Goal: Information Seeking & Learning: Compare options

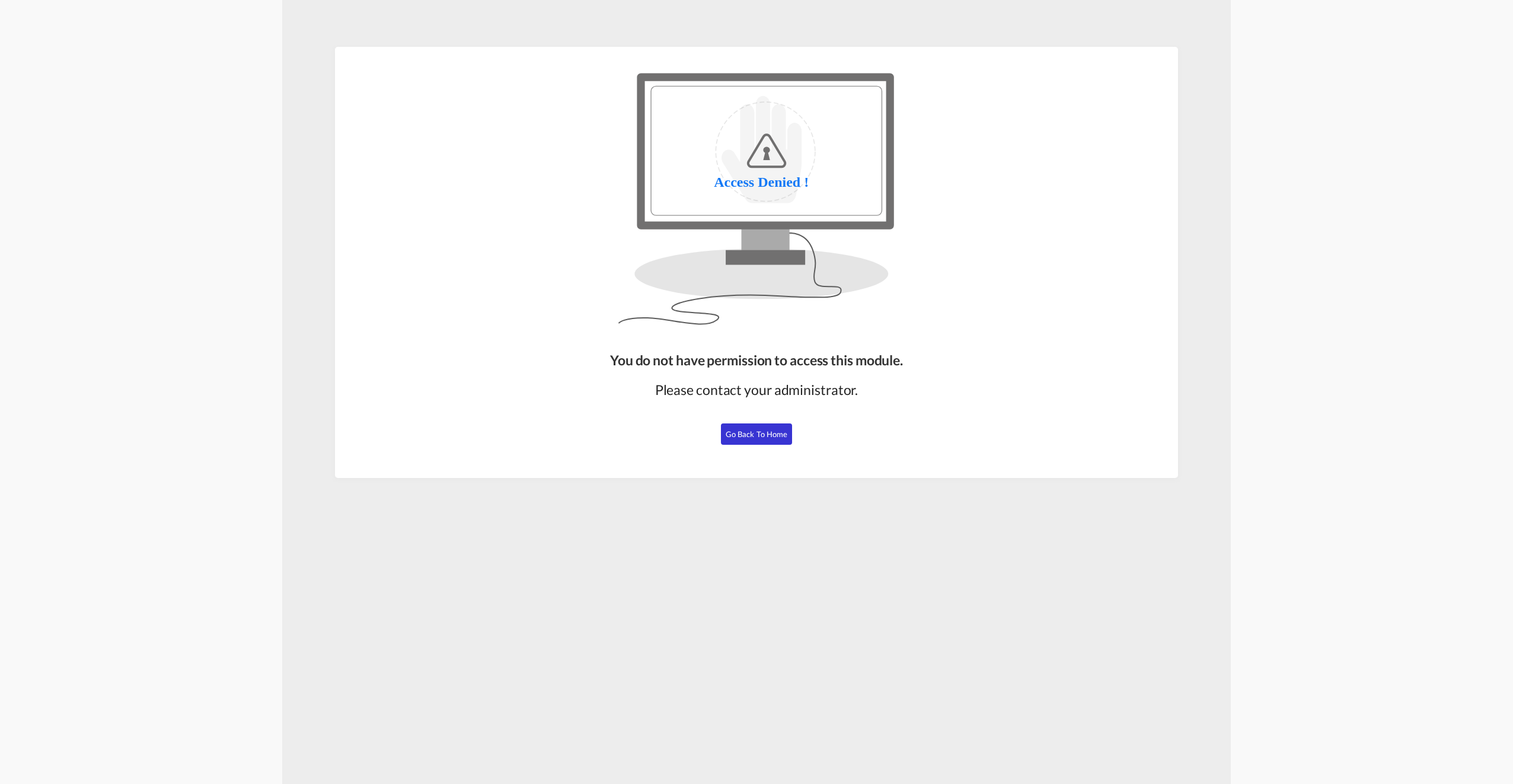
click at [770, 430] on span "Go Back to Home" at bounding box center [756, 434] width 62 height 10
